Goal: Task Accomplishment & Management: Use online tool/utility

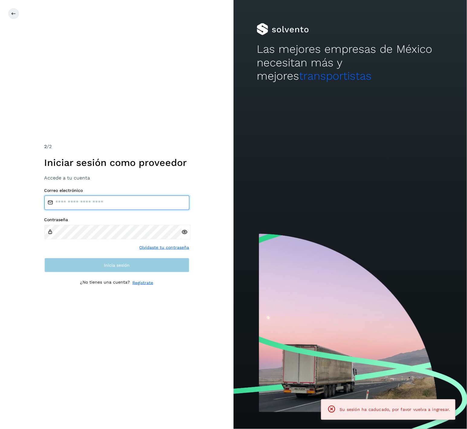
type input "**********"
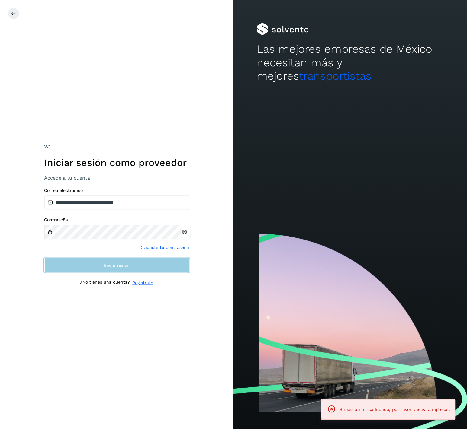
click at [169, 266] on button "Inicia sesión" at bounding box center [116, 265] width 145 height 14
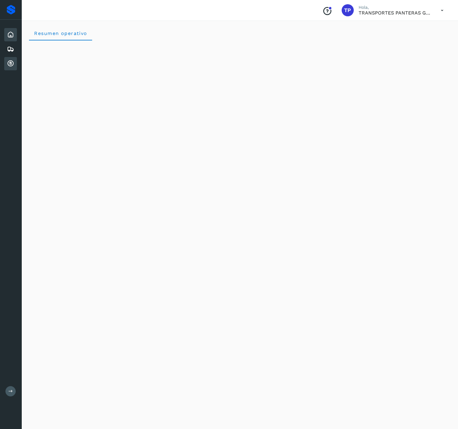
click at [12, 62] on icon at bounding box center [10, 63] width 7 height 7
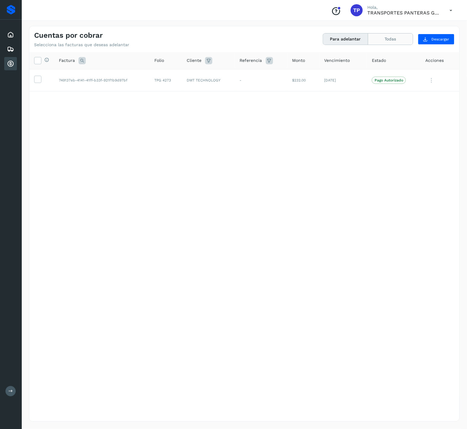
click at [393, 43] on button "Todas" at bounding box center [390, 39] width 45 height 11
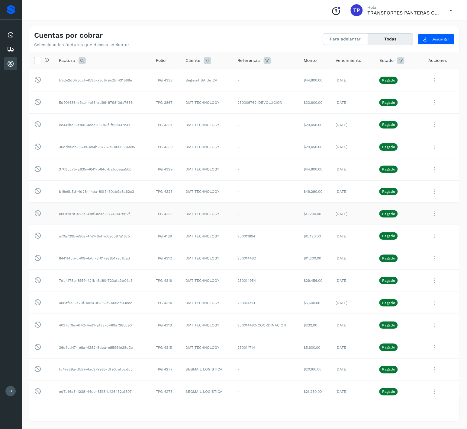
click at [233, 225] on td "-" at bounding box center [266, 214] width 66 height 22
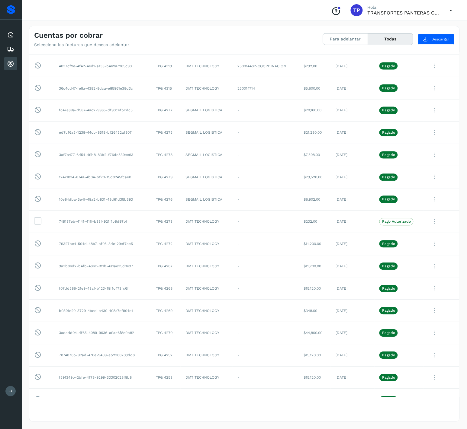
scroll to position [2925, 0]
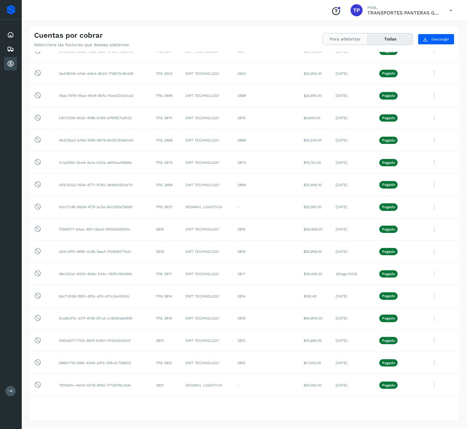
click at [346, 43] on button "Para adelantar" at bounding box center [345, 39] width 45 height 11
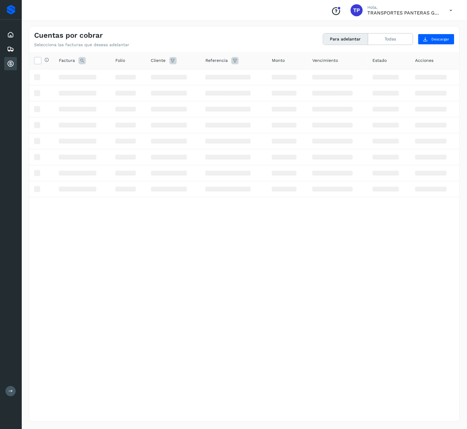
scroll to position [0, 0]
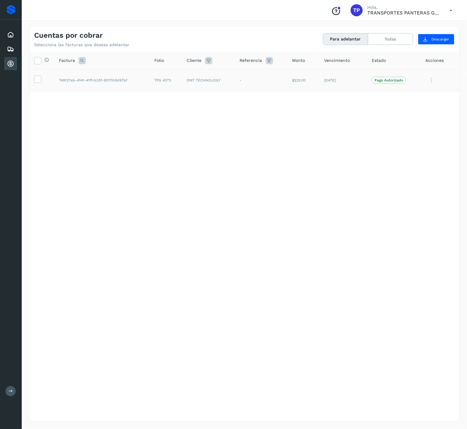
click at [63, 76] on td "749137eb-4141-41ff-b33f-921f1b9d97bf" at bounding box center [102, 80] width 96 height 22
click at [63, 78] on td "749137eb-4141-41ff-b33f-921f1b9d97bf" at bounding box center [102, 80] width 96 height 22
click at [64, 80] on td "749137eb-4141-41ff-b33f-921f1b9d97bf" at bounding box center [102, 80] width 96 height 22
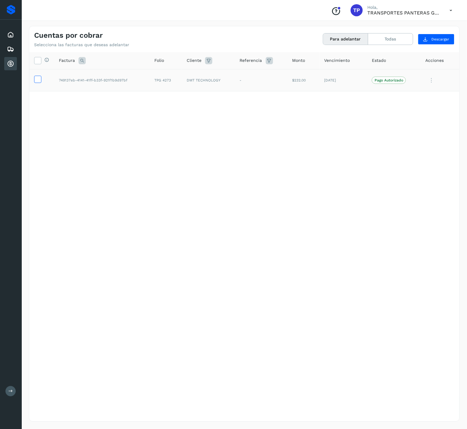
click at [37, 78] on icon at bounding box center [37, 79] width 6 height 6
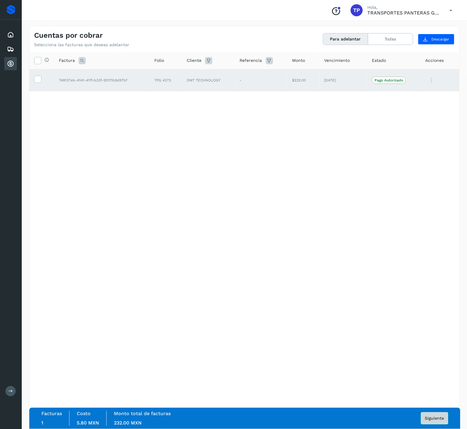
click at [442, 424] on button "Siguiente" at bounding box center [434, 419] width 27 height 12
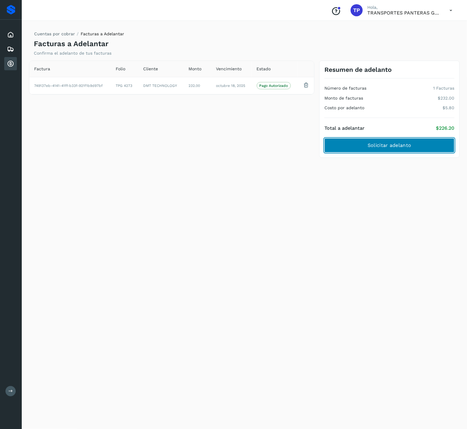
click at [415, 144] on button "Solicitar adelanto" at bounding box center [389, 145] width 130 height 14
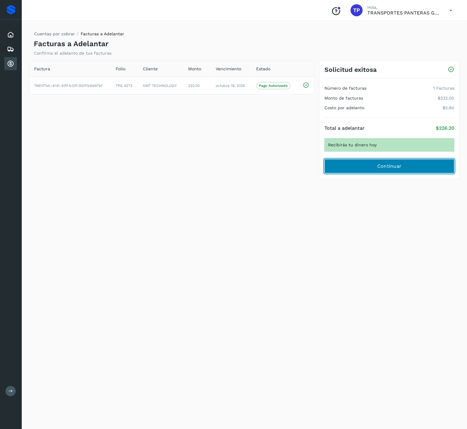
click at [375, 160] on button "Continuar" at bounding box center [389, 166] width 130 height 14
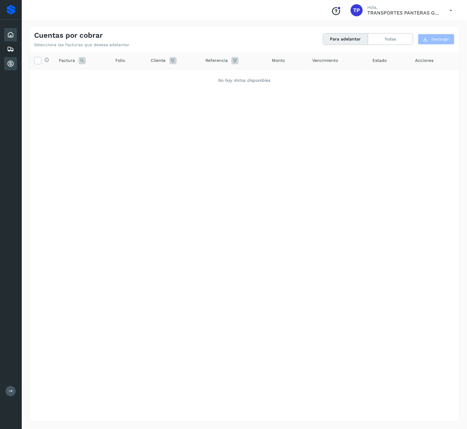
click at [11, 36] on icon at bounding box center [10, 34] width 7 height 7
